Goal: Obtain resource: Download file/media

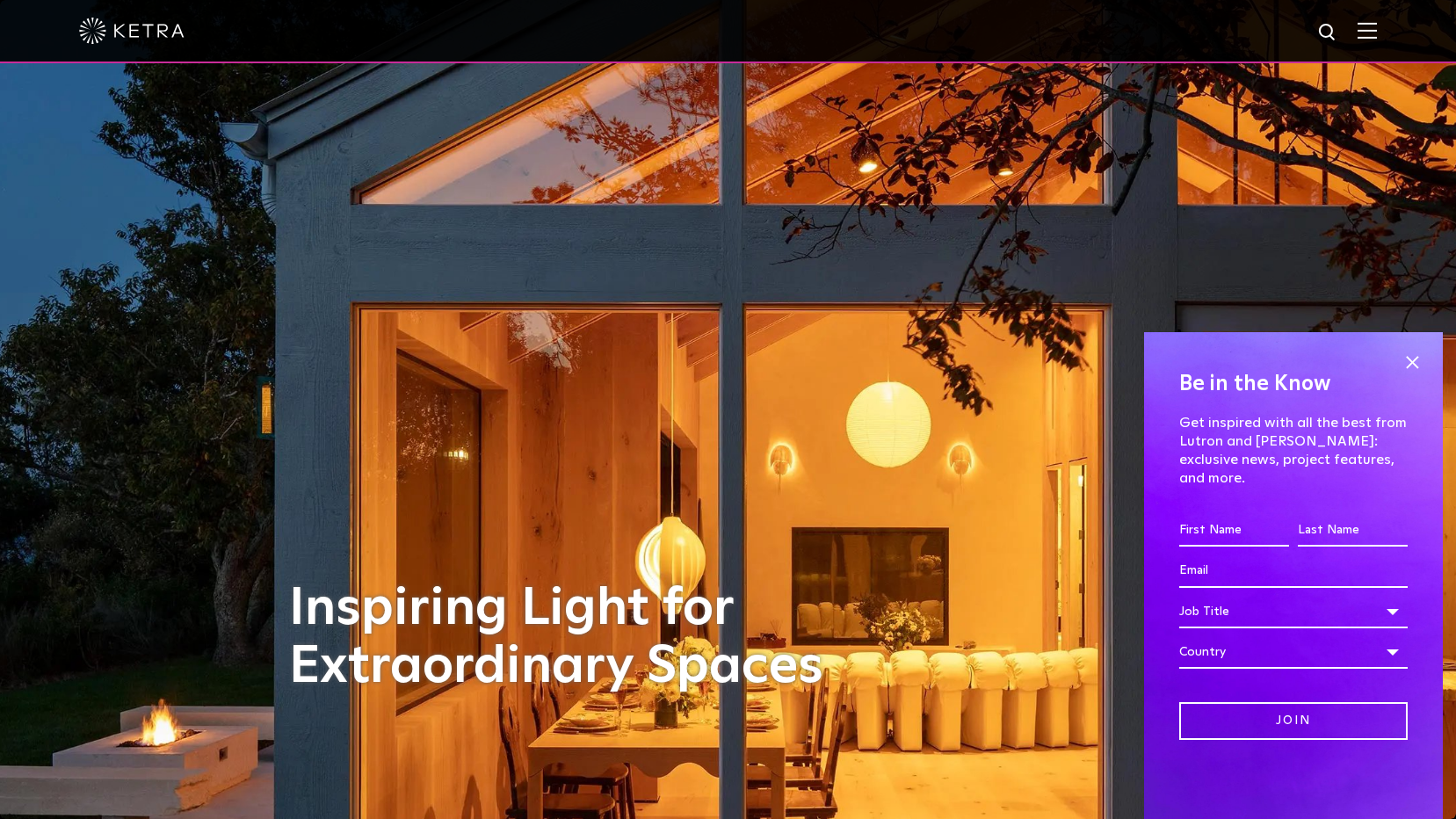
click at [1377, 39] on img at bounding box center [1367, 30] width 19 height 17
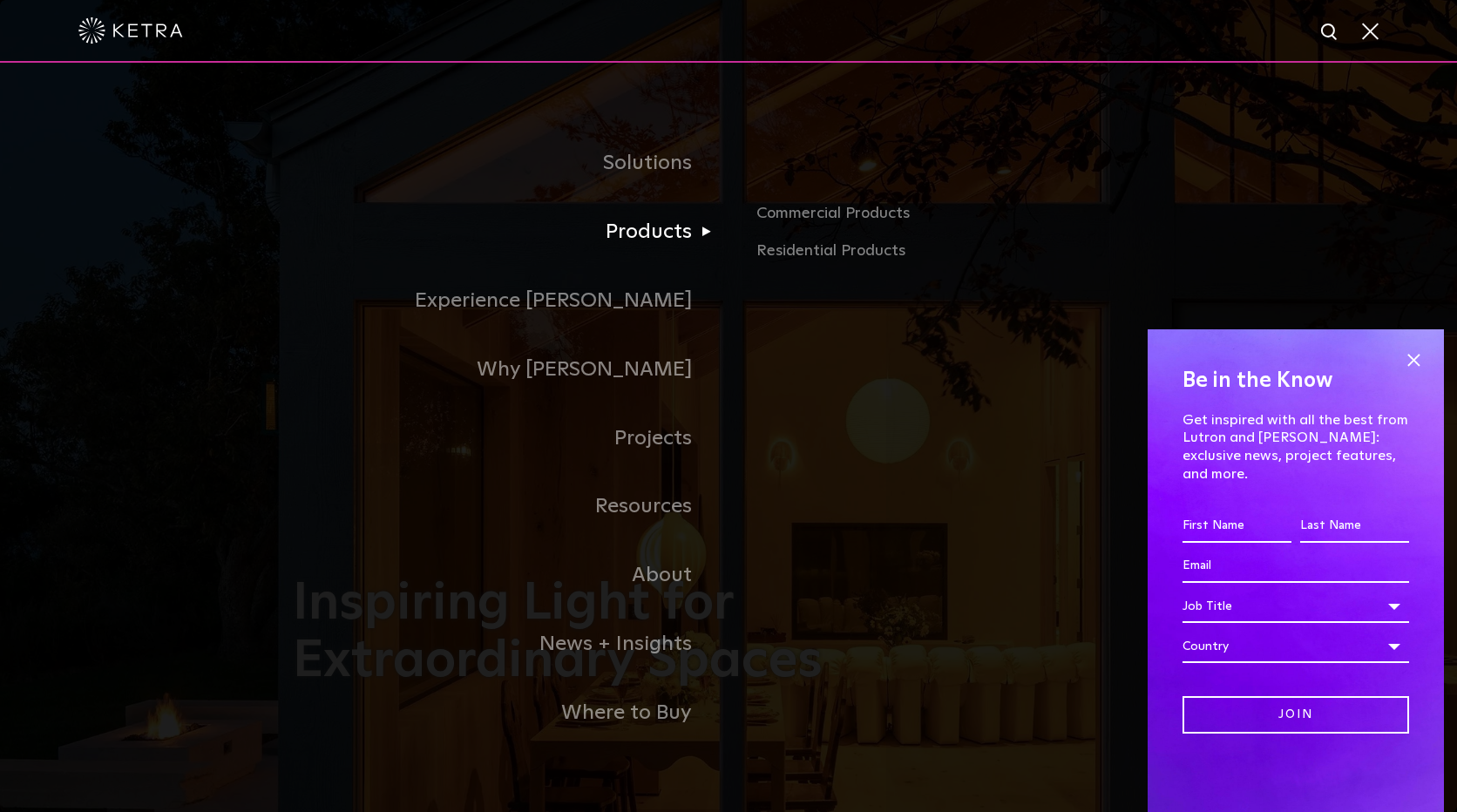
click at [675, 238] on link "Products" at bounding box center [511, 233] width 436 height 69
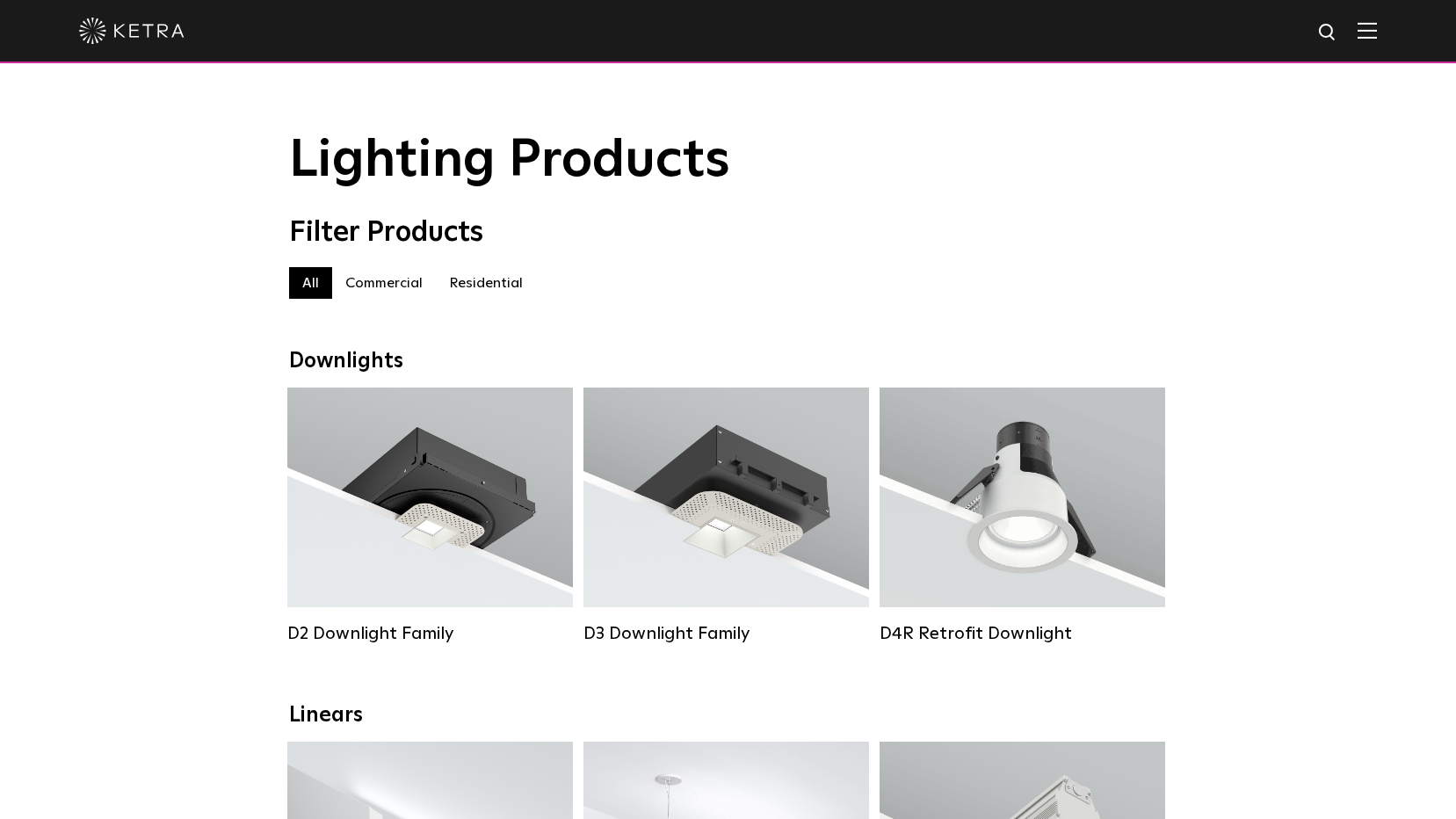
click at [375, 287] on label "Commercial" at bounding box center [384, 283] width 103 height 32
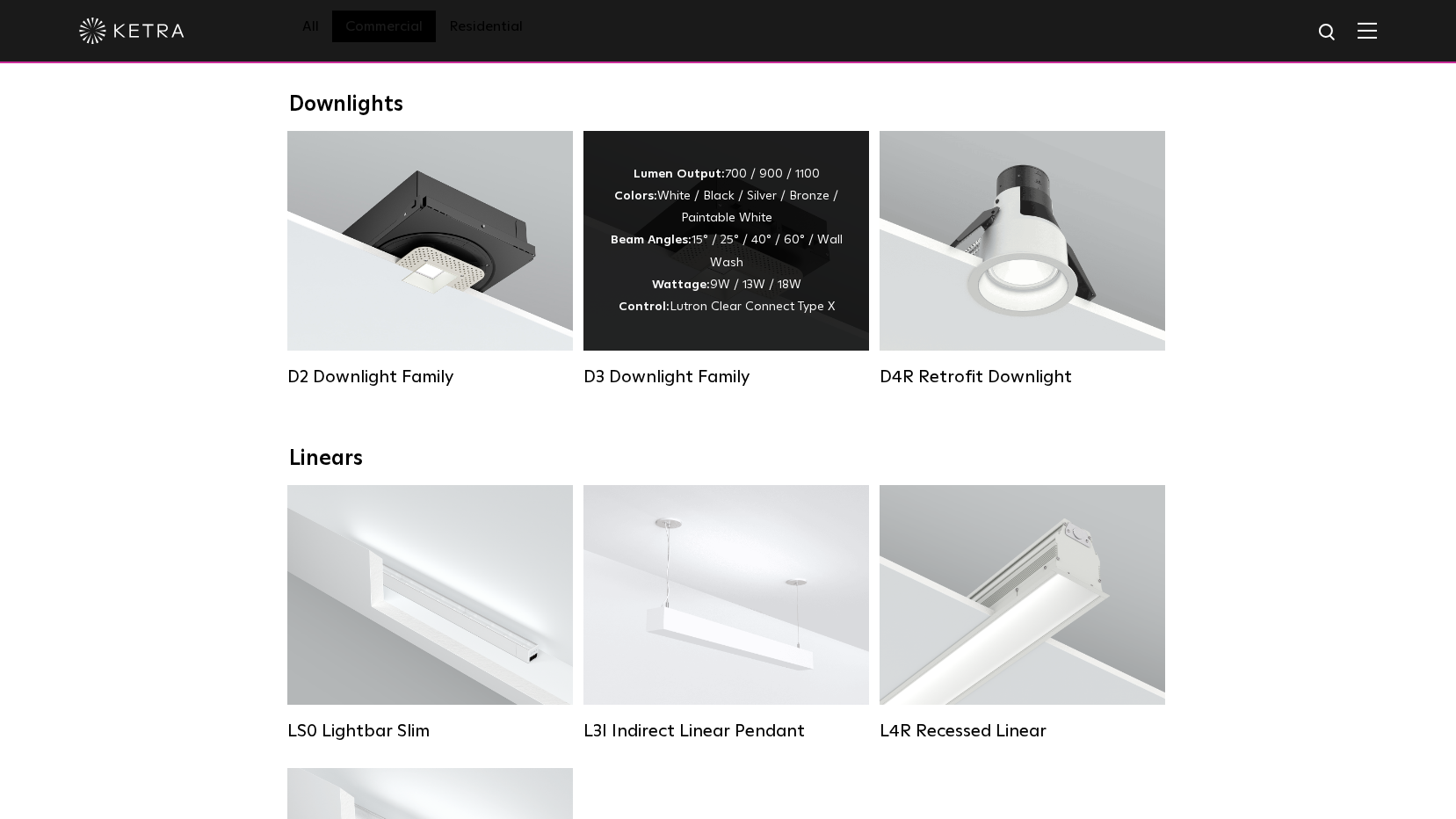
scroll to position [263, 0]
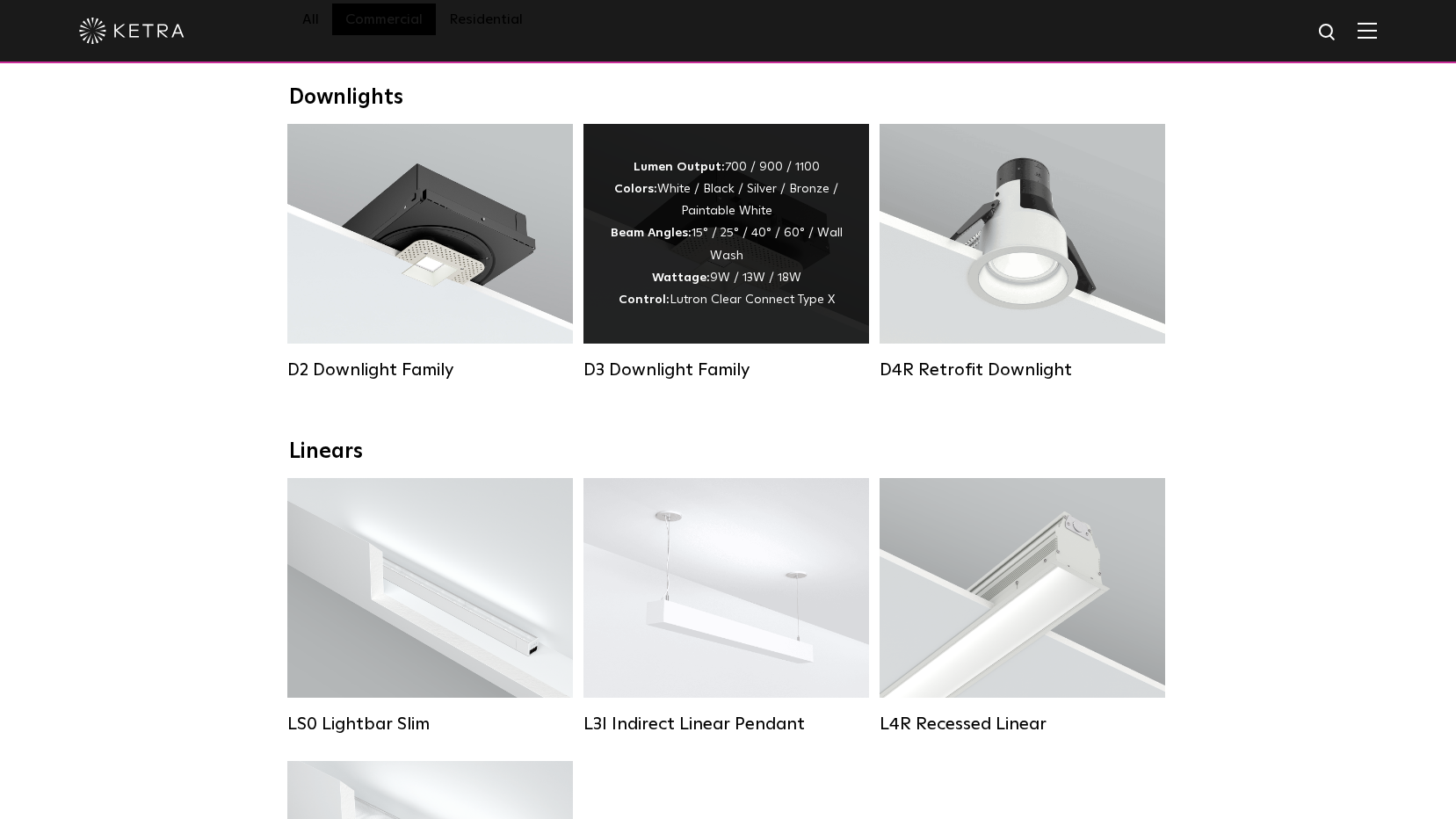
click at [713, 265] on div "Lumen Output: 700 / 900 / 1100 Colors: White / Black / Silver / Bronze / Painta…" at bounding box center [726, 234] width 233 height 155
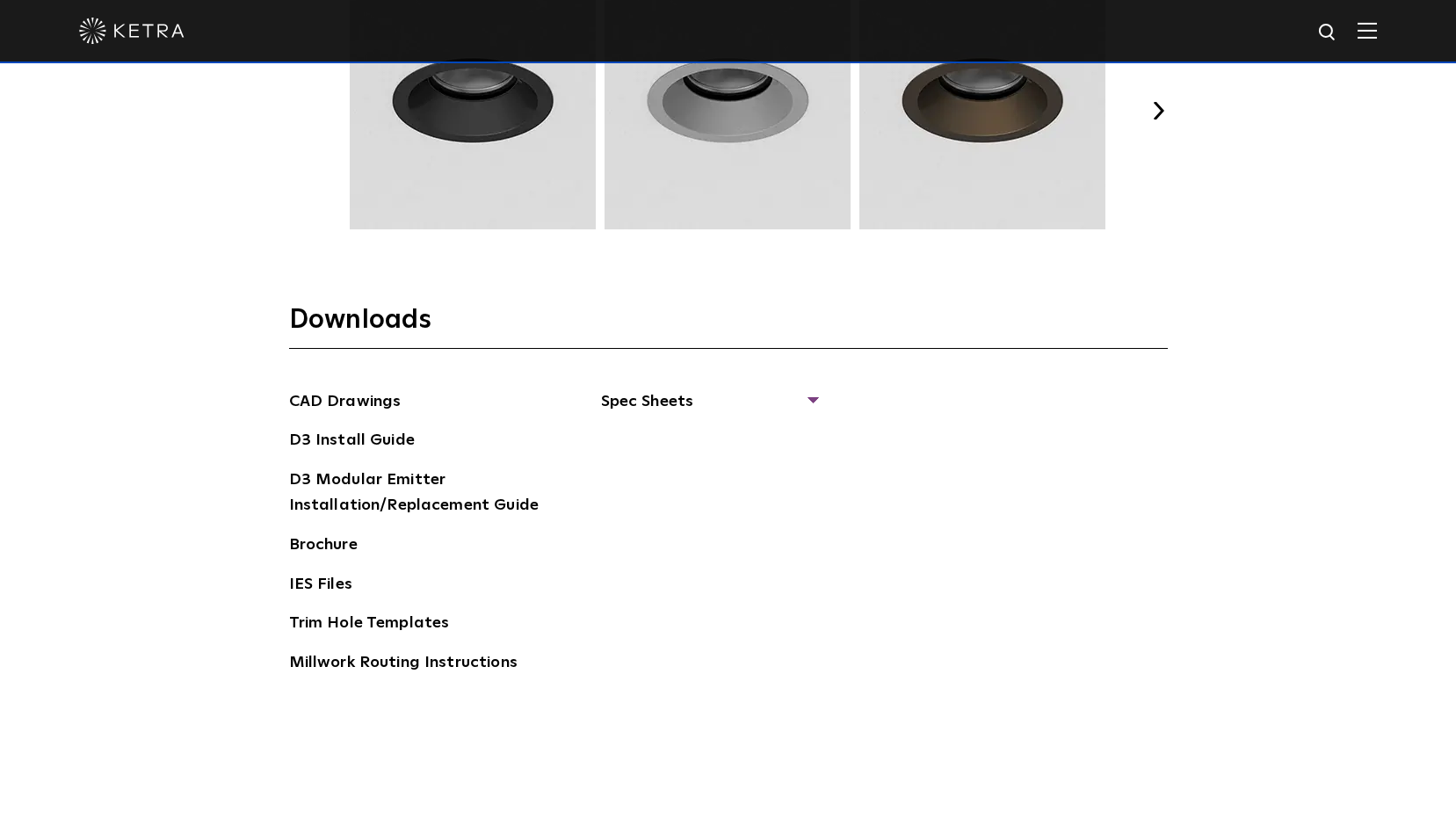
scroll to position [2635, 0]
click at [806, 399] on span "Spec Sheets" at bounding box center [709, 408] width 216 height 39
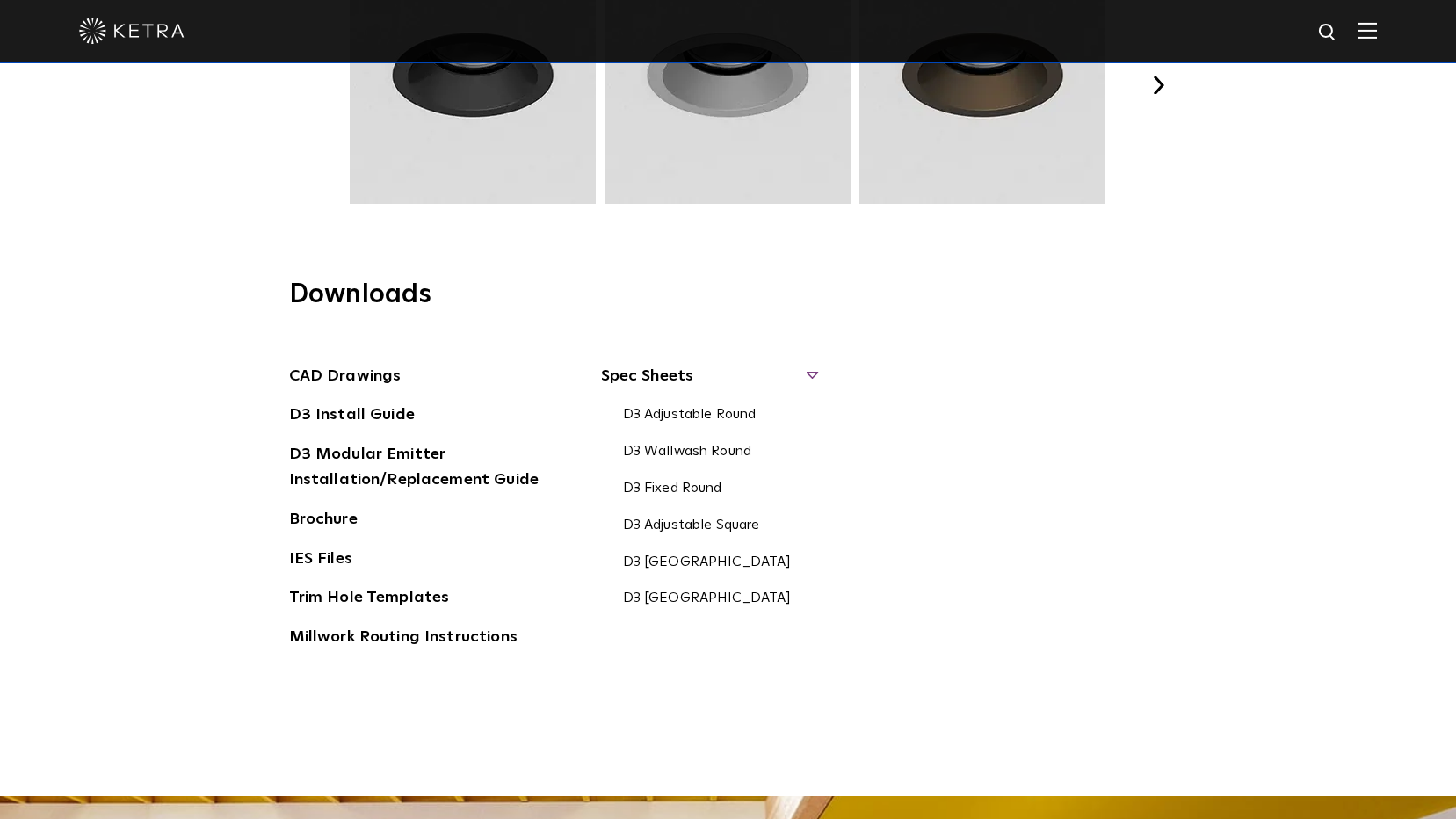
scroll to position [2723, 0]
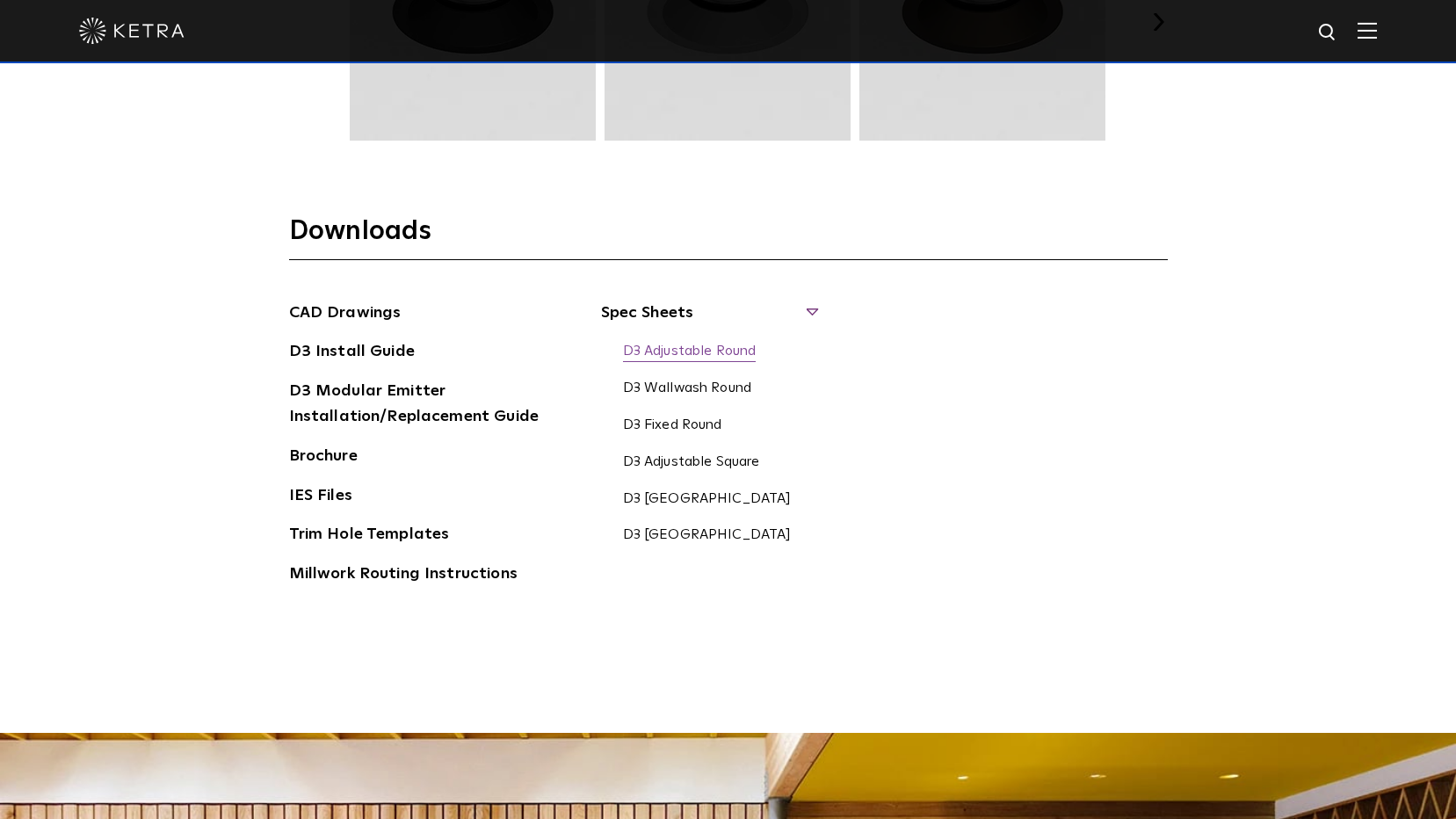
click at [707, 352] on link "D3 Adjustable Round" at bounding box center [690, 352] width 133 height 19
